Goal: Register for event/course

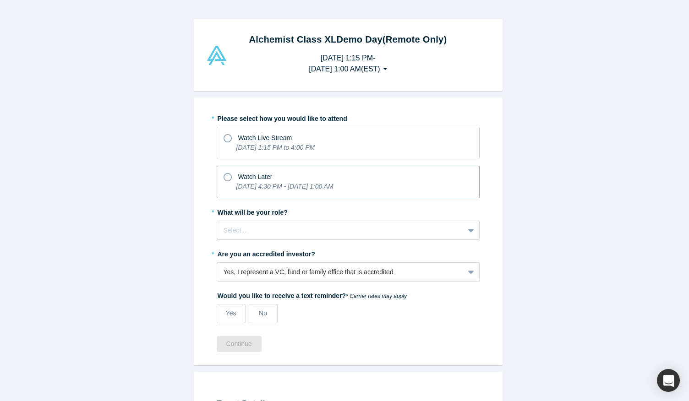
click at [219, 172] on label "Watch Later [DATE] 4:30 PM - [DATE] 1:00 AM" at bounding box center [348, 182] width 263 height 33
click at [0, 0] on input "Watch Later [DATE] 4:30 PM - [DATE] 1:00 AM" at bounding box center [0, 0] width 0 height 0
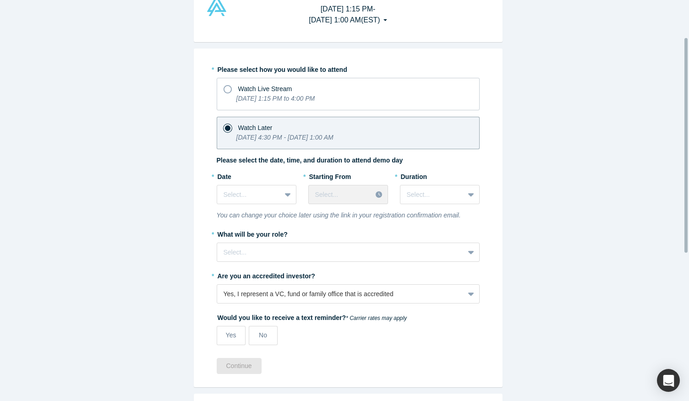
scroll to position [70, 0]
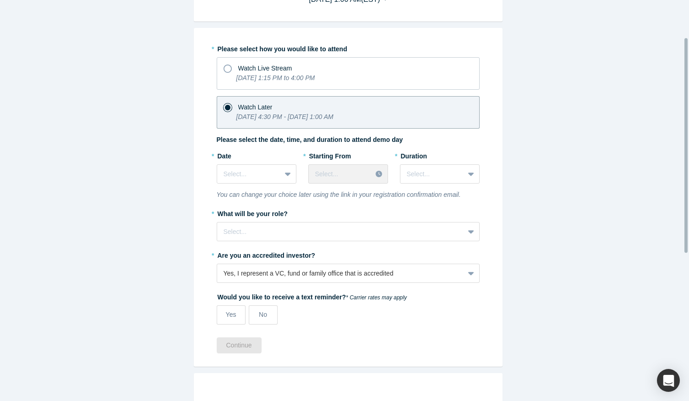
click at [242, 184] on div "* Date Select..." at bounding box center [257, 169] width 80 height 42
click at [266, 177] on div at bounding box center [249, 174] width 51 height 11
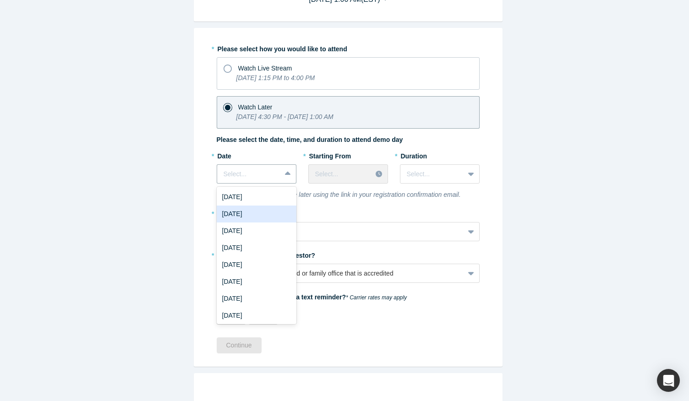
click at [260, 213] on div "[DATE]" at bounding box center [257, 214] width 80 height 17
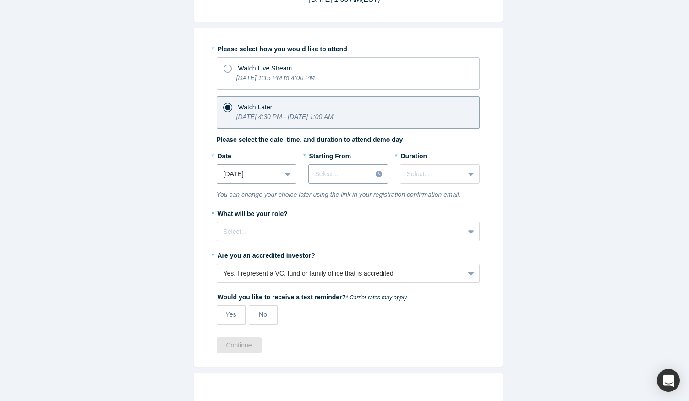
click at [334, 172] on div at bounding box center [340, 174] width 50 height 11
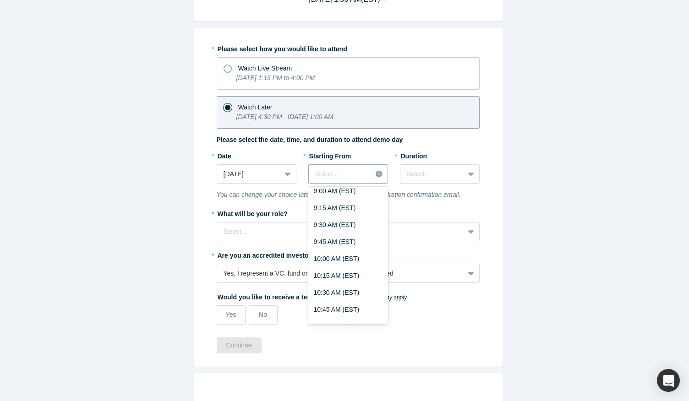
scroll to position [634, 0]
click at [335, 257] on div "10:00 AM (EST)" at bounding box center [348, 258] width 80 height 17
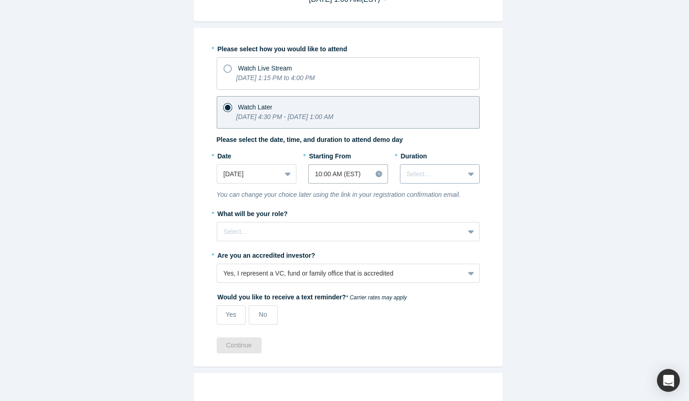
click at [434, 167] on div "Select..." at bounding box center [433, 174] width 64 height 15
click at [437, 283] on div "3 hours" at bounding box center [440, 282] width 80 height 17
click at [386, 238] on div "Select..." at bounding box center [348, 231] width 263 height 19
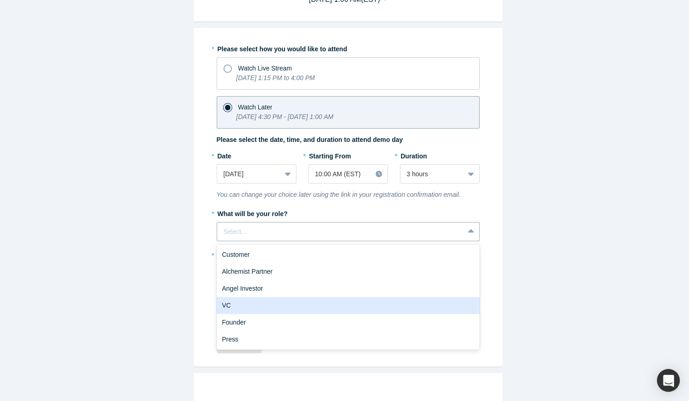
click at [299, 297] on div "VC" at bounding box center [348, 305] width 263 height 17
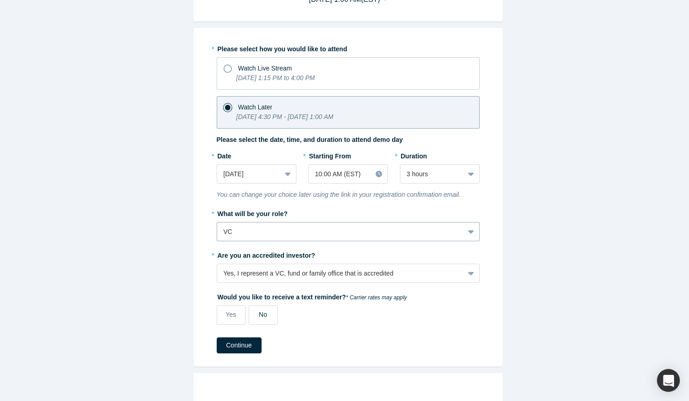
click at [261, 316] on span "No" at bounding box center [263, 314] width 8 height 7
click at [0, 0] on input "No" at bounding box center [0, 0] width 0 height 0
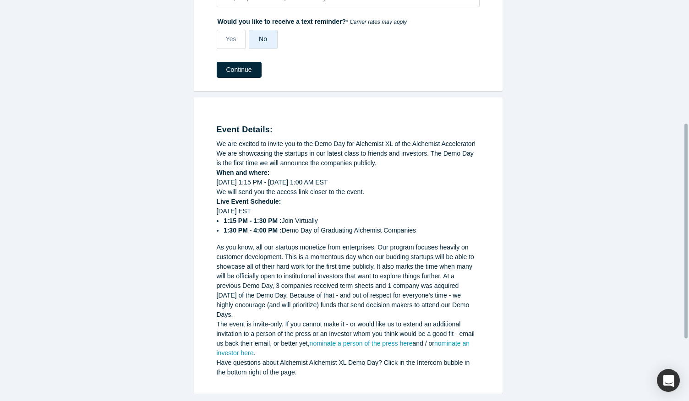
scroll to position [178, 0]
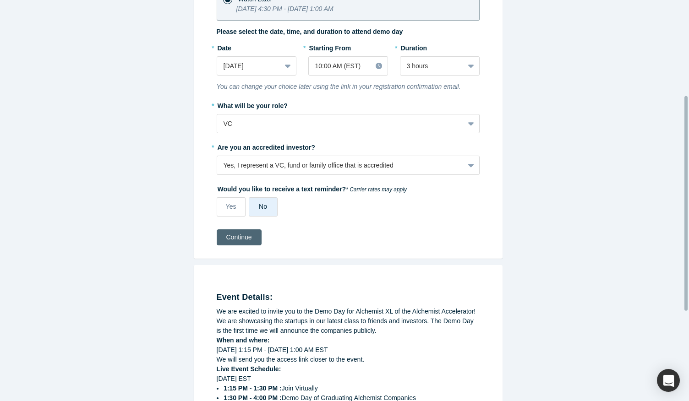
click at [247, 237] on button "Continue" at bounding box center [239, 238] width 45 height 16
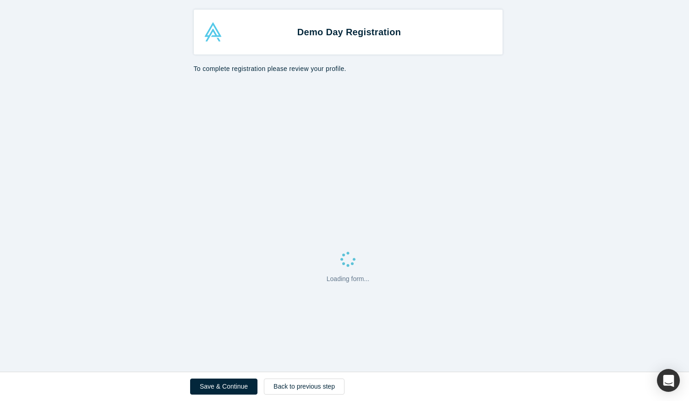
select select "US"
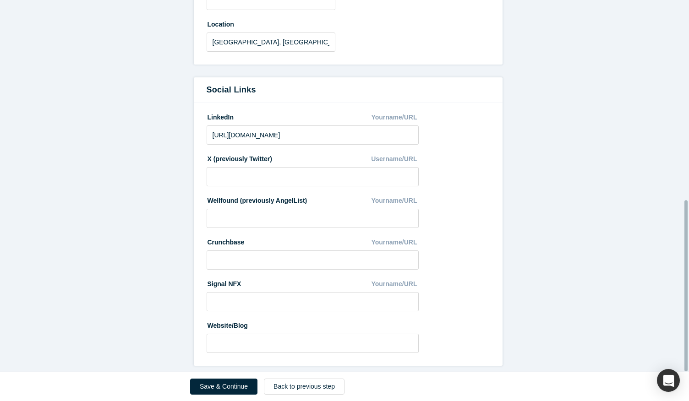
scroll to position [434, 0]
click at [223, 386] on button "Save & Continue" at bounding box center [223, 387] width 67 height 16
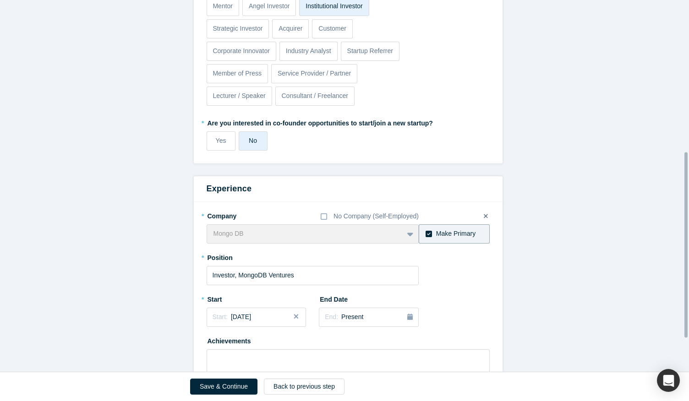
scroll to position [372, 0]
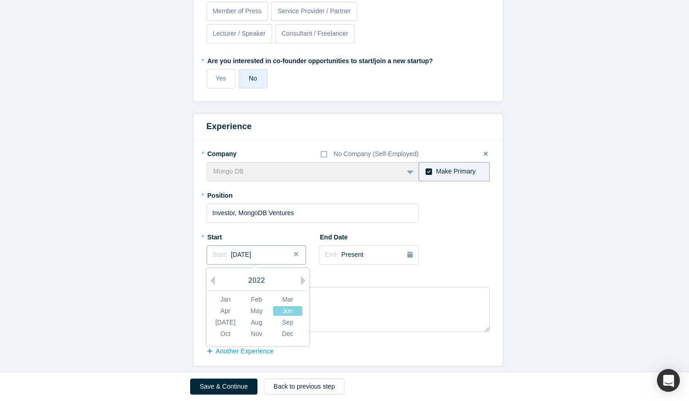
click at [238, 251] on span "[DATE]" at bounding box center [241, 254] width 20 height 7
click at [280, 307] on div "Jun" at bounding box center [287, 312] width 29 height 10
click at [149, 264] on form "Achievements * What are your top 3-5 professional achievements? As a member of …" at bounding box center [348, 31] width 696 height 669
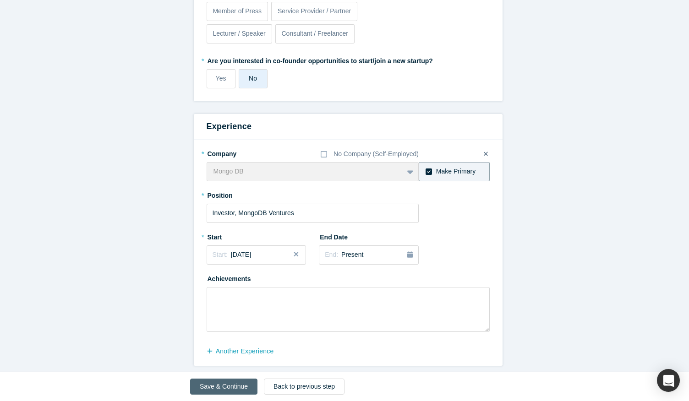
click at [213, 380] on button "Save & Continue" at bounding box center [223, 387] width 67 height 16
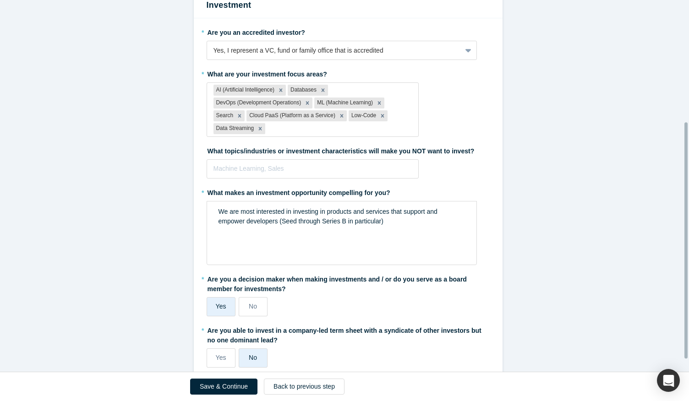
scroll to position [212, 0]
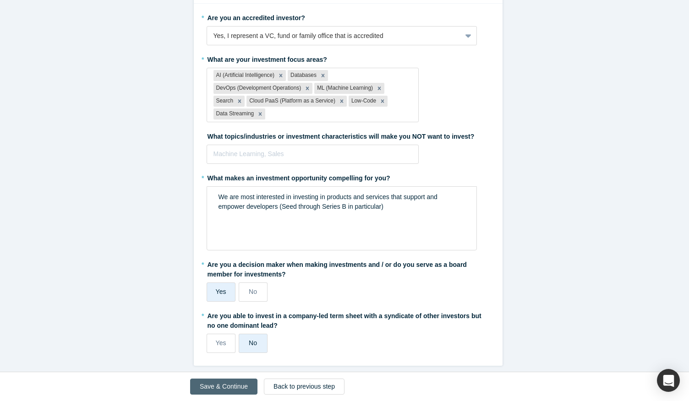
click at [209, 389] on button "Save & Continue" at bounding box center [223, 387] width 67 height 16
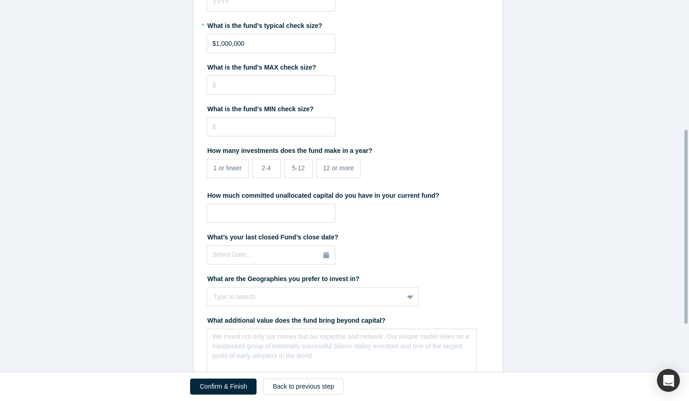
scroll to position [340, 0]
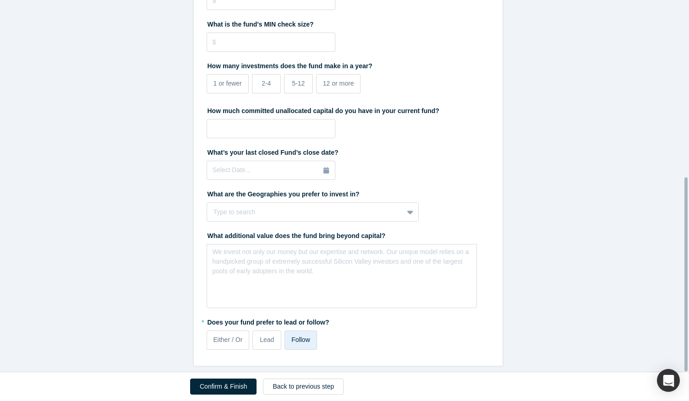
click at [213, 379] on button "Confirm & Finish" at bounding box center [223, 387] width 66 height 16
